Goal: Information Seeking & Learning: Find specific fact

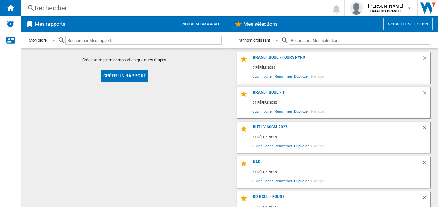
click at [83, 10] on div "Rechercher" at bounding box center [172, 8] width 274 height 9
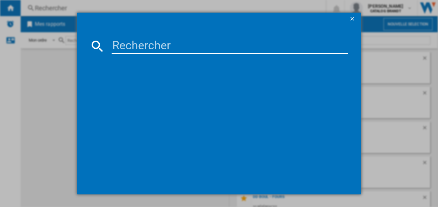
click at [136, 46] on input at bounding box center [229, 45] width 237 height 15
paste input "SOP2412B"
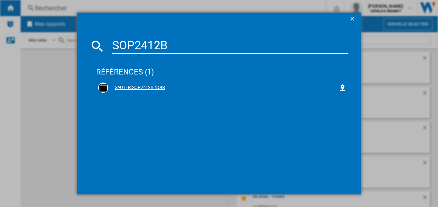
type input "SOP2412B"
click at [153, 87] on div "SAUTER SOP2412B NOIR" at bounding box center [223, 87] width 230 height 6
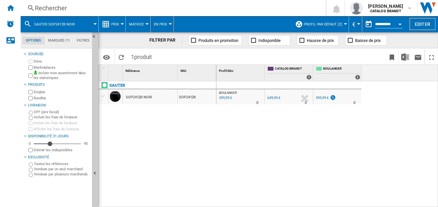
click at [107, 24] on ng-md-icon at bounding box center [106, 24] width 8 height 8
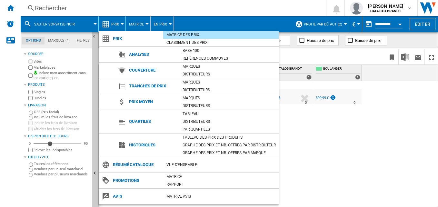
click at [217, 135] on div "BOULANGER : FR BOULANGER -38.5 % 399,99 € % N/A 0 BOULANGER : FR BOULANGER 0.0 …" at bounding box center [327, 144] width 222 height 126
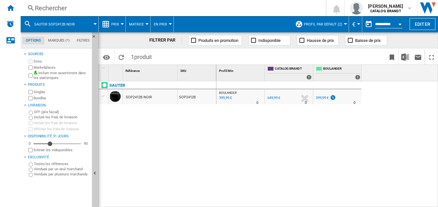
click at [317, 24] on span "Profil par défaut (2)" at bounding box center [323, 24] width 38 height 4
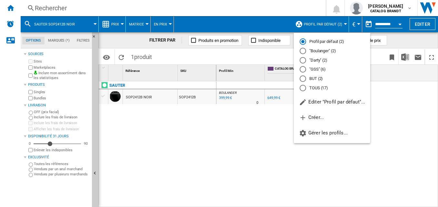
click at [316, 24] on md-backdrop at bounding box center [219, 103] width 438 height 207
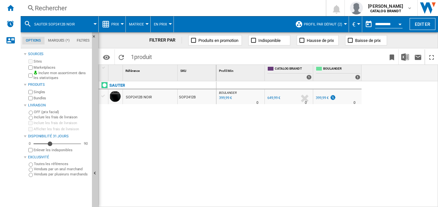
click at [118, 25] on span "Prix" at bounding box center [115, 24] width 8 height 4
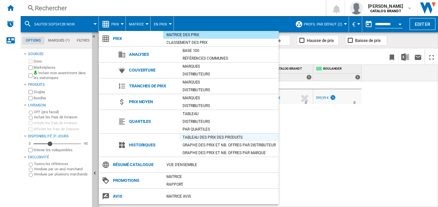
click at [225, 137] on div "Tableau des prix des produits" at bounding box center [228, 137] width 99 height 6
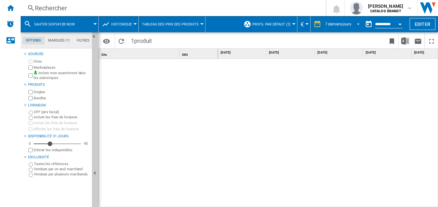
click at [335, 24] on div "7 derniers jours" at bounding box center [338, 24] width 26 height 5
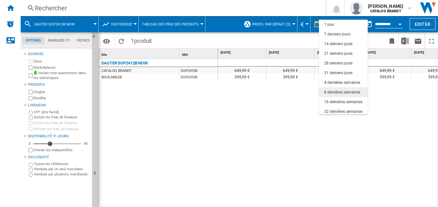
click at [343, 92] on div "8 dernières semaines" at bounding box center [342, 92] width 36 height 5
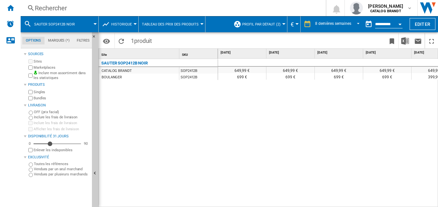
click at [209, 146] on div "SAUTER SOP2412B NOIR CATALOG BRANDT SOP2412B BOULANGER SOP2412B" at bounding box center [158, 131] width 119 height 145
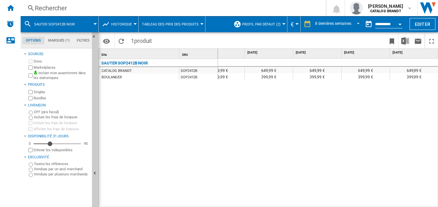
click at [296, 159] on div "649,99 € 649,99 € 649,99 € 649,99 € 649,99 € 649,99 € 649,99 € 649,99 € 649,99 …" at bounding box center [328, 133] width 220 height 149
click at [86, 7] on div "Rechercher" at bounding box center [172, 8] width 274 height 9
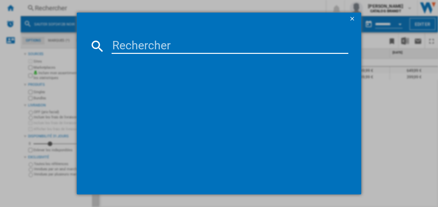
drag, startPoint x: 146, startPoint y: 32, endPoint x: 146, endPoint y: 35, distance: 3.5
click at [146, 32] on md-dialog-content at bounding box center [219, 109] width 285 height 169
click at [140, 46] on input at bounding box center [229, 45] width 237 height 15
paste input "BBJ3424LB"
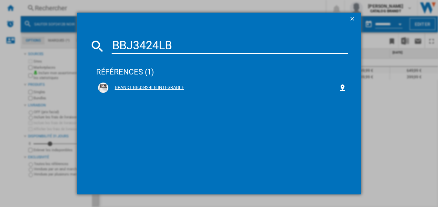
type input "BBJ3424LB"
click at [171, 87] on div "BRANDT BBJ3424LB INTEGRABLE" at bounding box center [223, 87] width 230 height 6
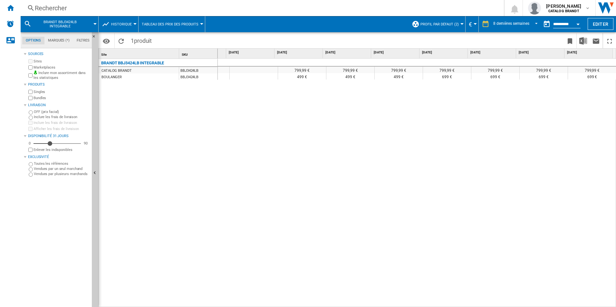
scroll to position [0, 36]
click at [216, 10] on div "Rechercher" at bounding box center [261, 8] width 452 height 9
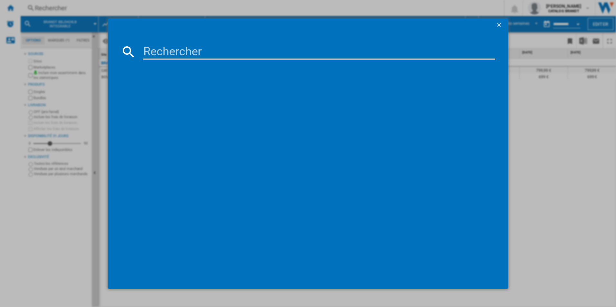
click at [223, 55] on input at bounding box center [319, 51] width 353 height 15
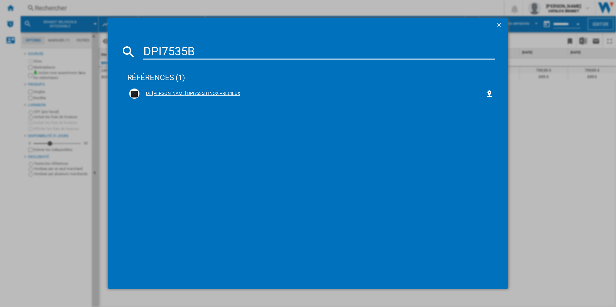
type input "DPI7535B"
click at [196, 89] on div "DE [PERSON_NAME] DPI7535B INOX PRECIEUX" at bounding box center [311, 94] width 364 height 10
click at [214, 93] on div "DE [PERSON_NAME] DPI7535B INOX PRECIEUX" at bounding box center [313, 94] width 346 height 6
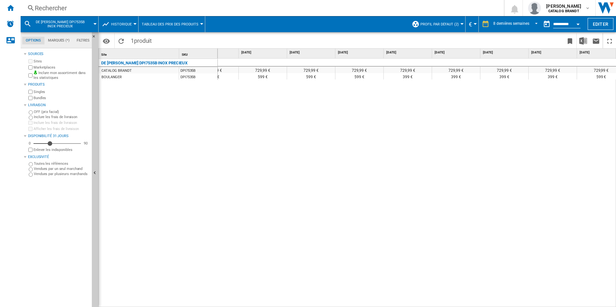
scroll to position [0, 36]
